Goal: Navigation & Orientation: Find specific page/section

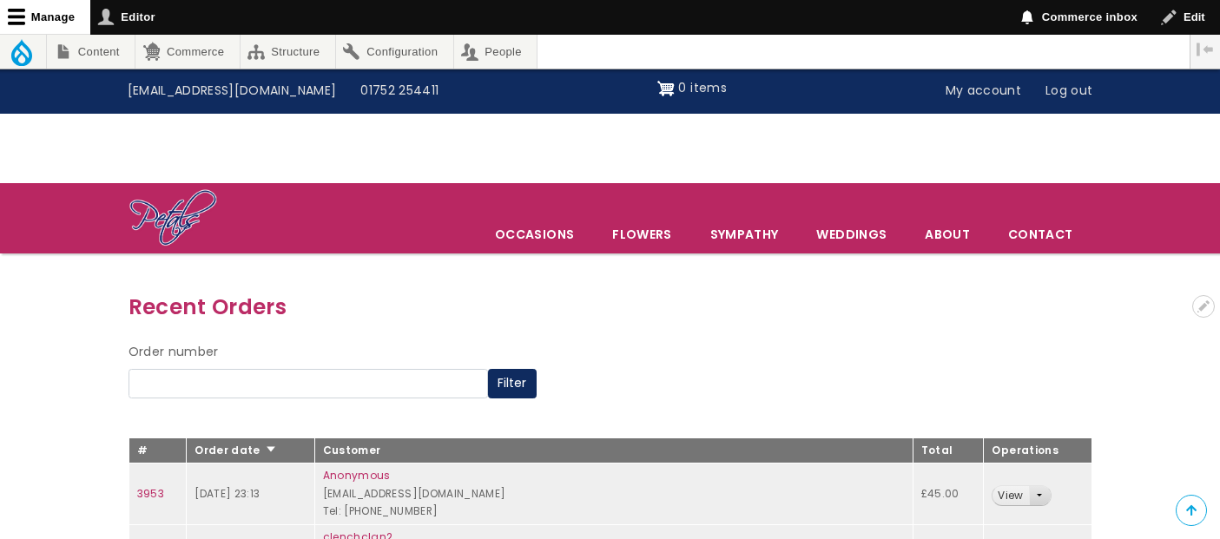
scroll to position [166, 0]
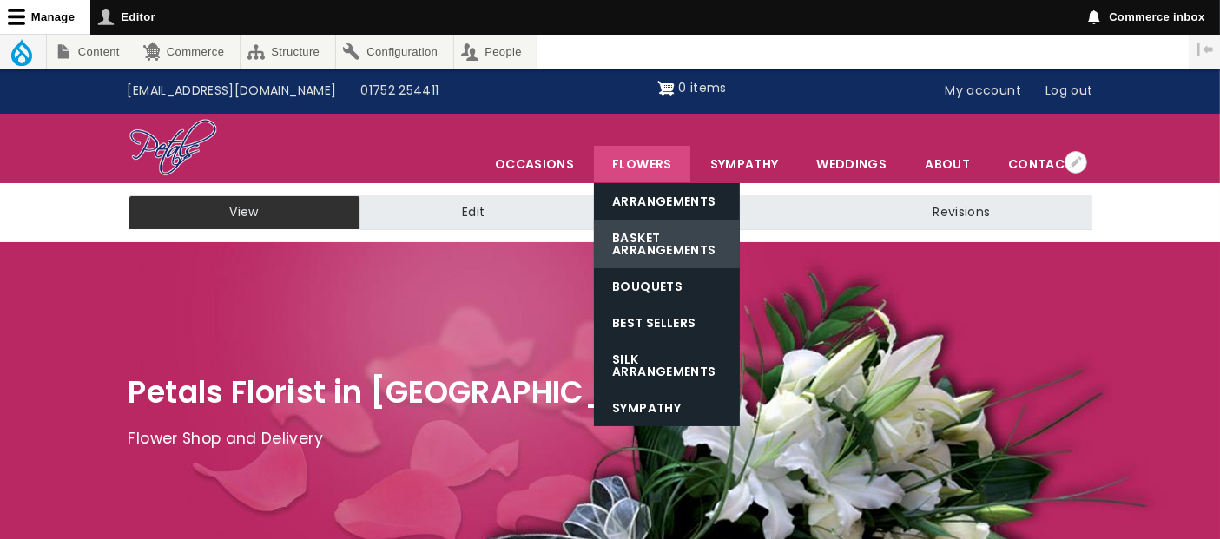
click at [669, 251] on link "Basket Arrangements" at bounding box center [667, 244] width 146 height 49
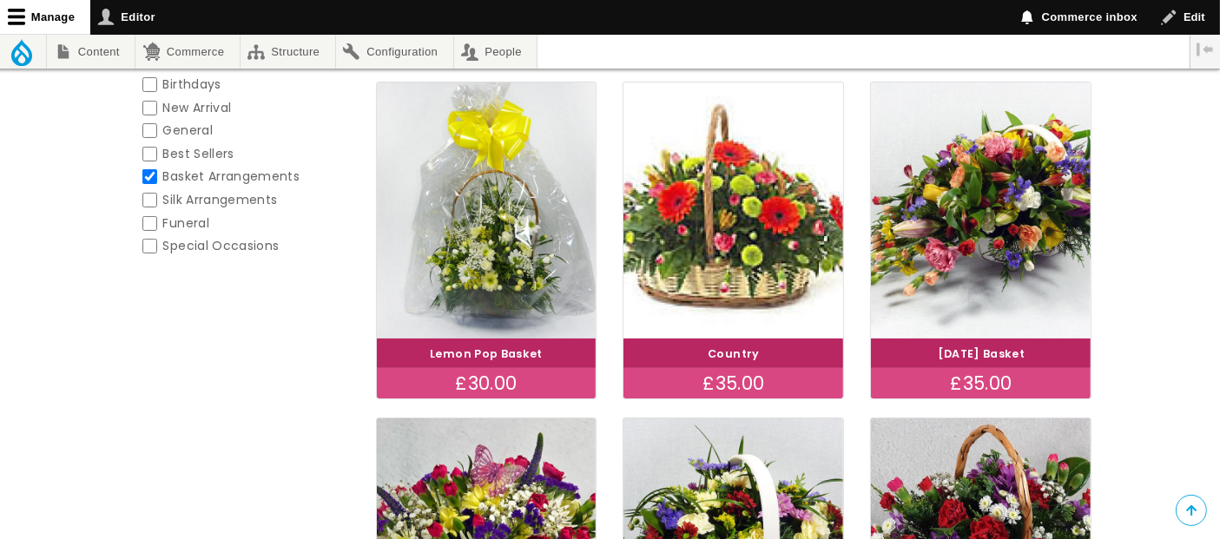
scroll to position [289, 0]
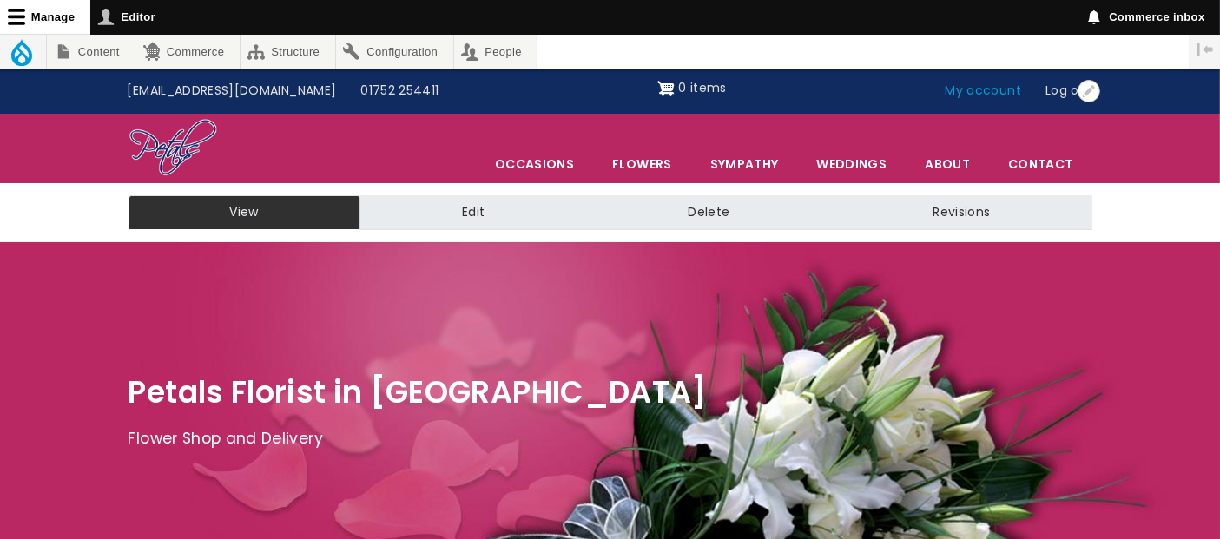
click at [987, 90] on link "My account" at bounding box center [983, 91] width 101 height 33
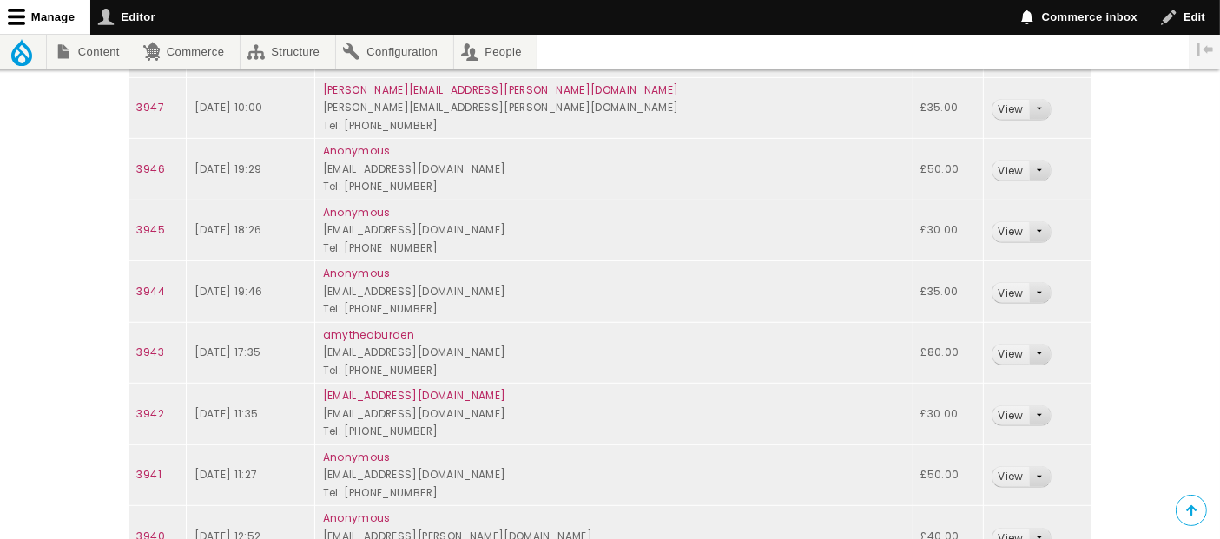
scroll to position [868, 0]
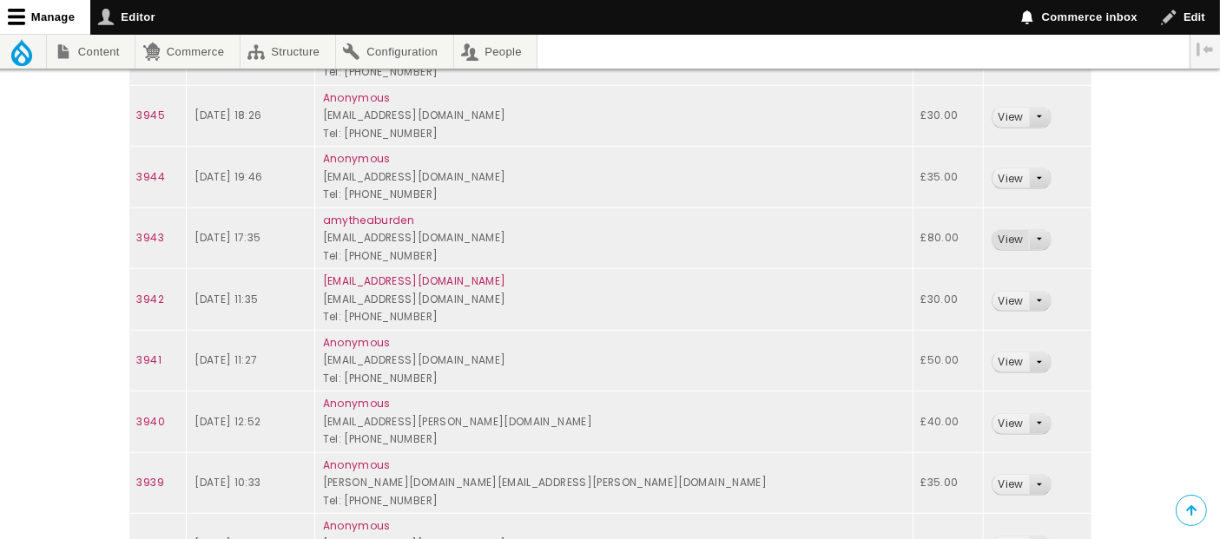
click at [992, 240] on link "View" at bounding box center [1010, 240] width 36 height 20
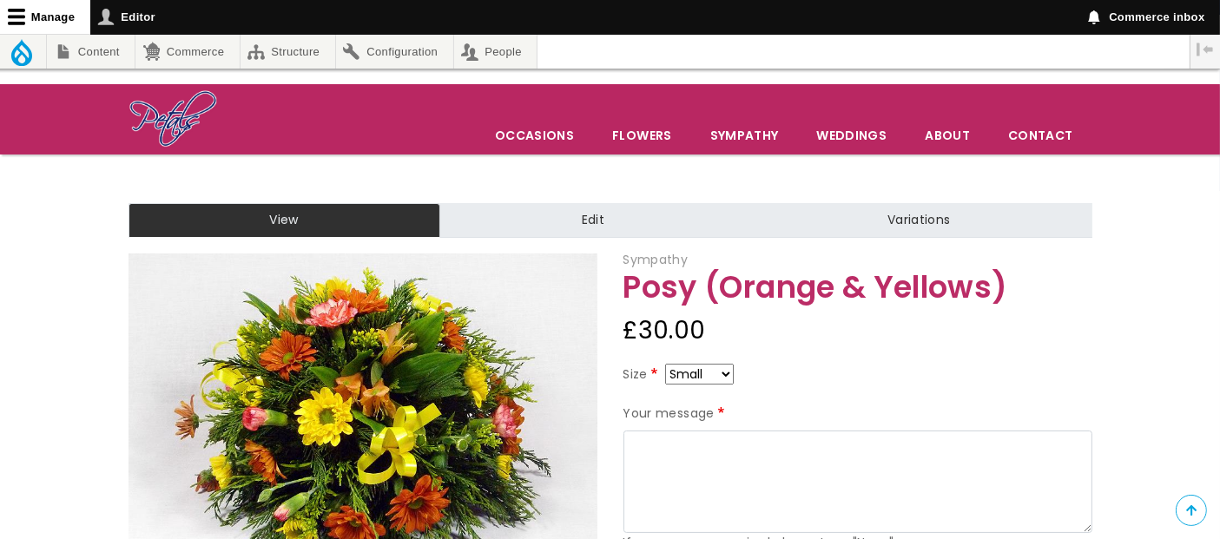
scroll to position [193, 0]
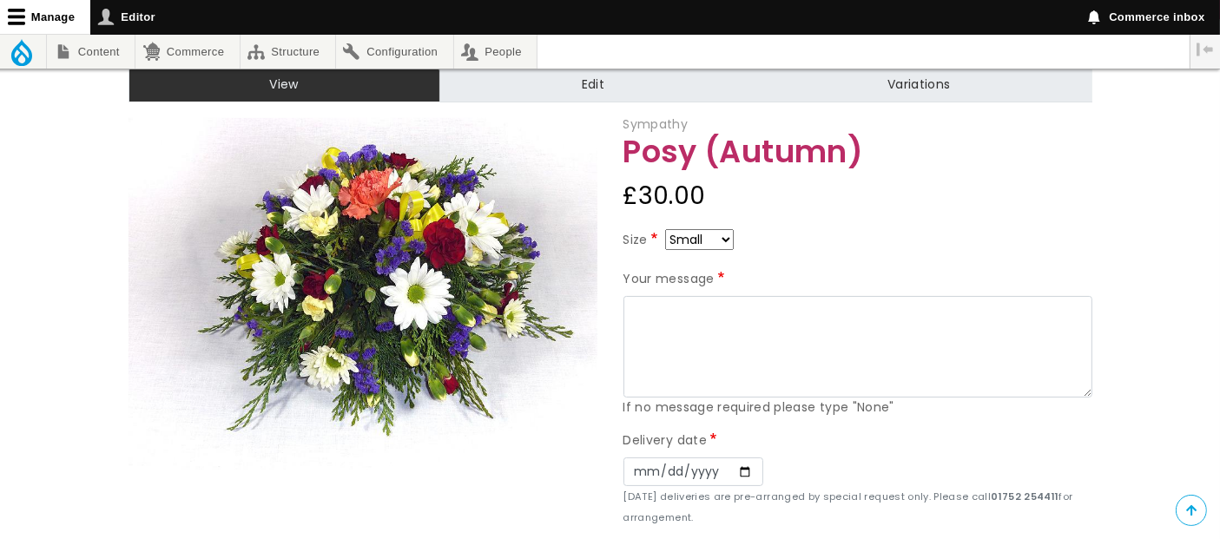
scroll to position [193, 0]
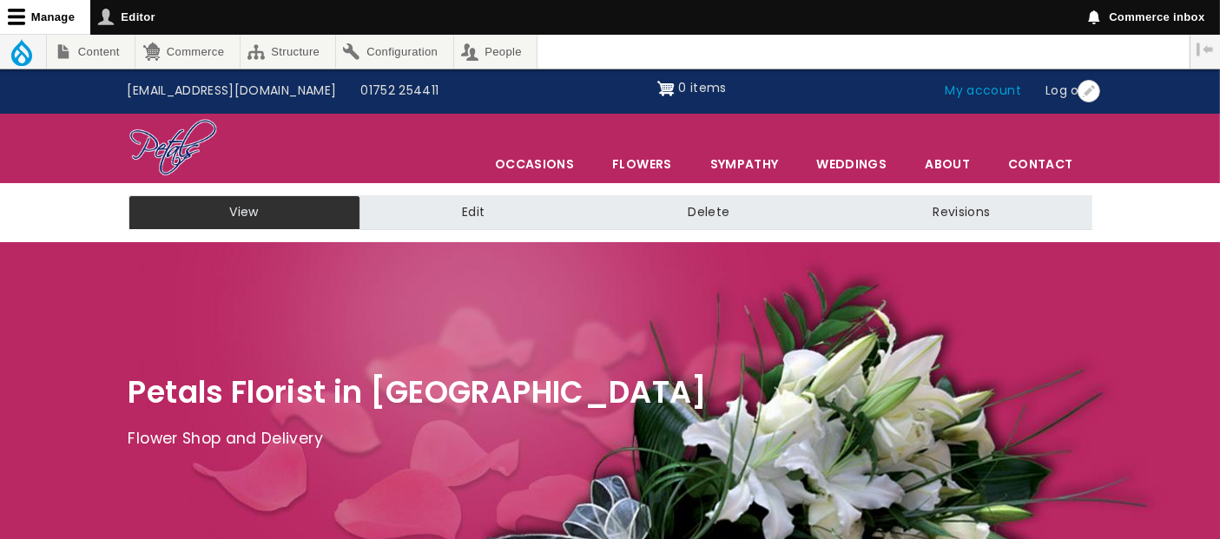
click at [1004, 97] on link "My account" at bounding box center [983, 91] width 101 height 33
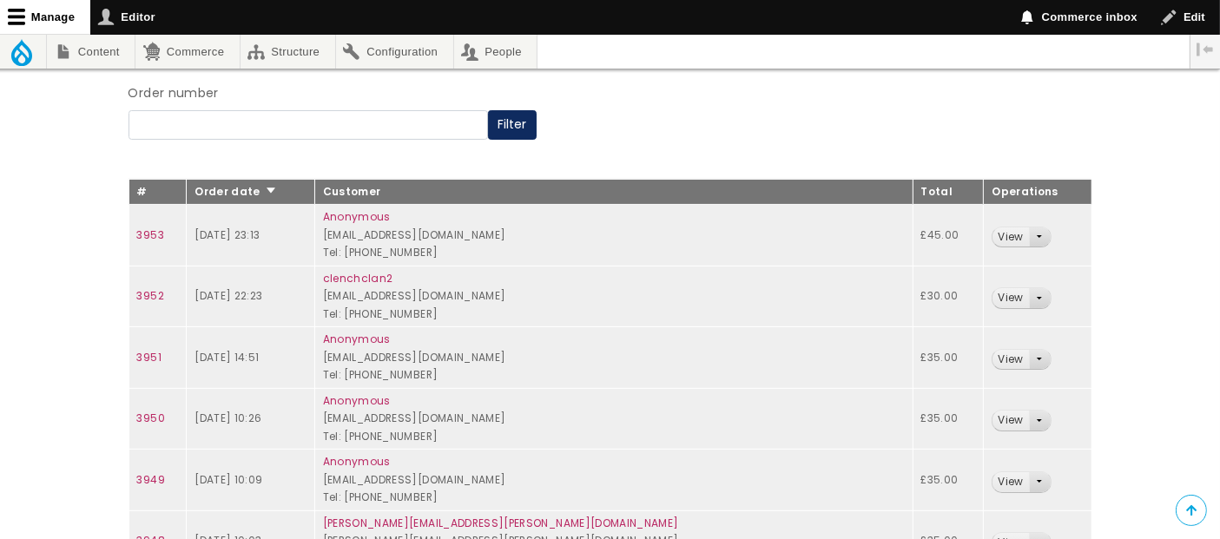
scroll to position [289, 0]
